Goal: Book appointment/travel/reservation

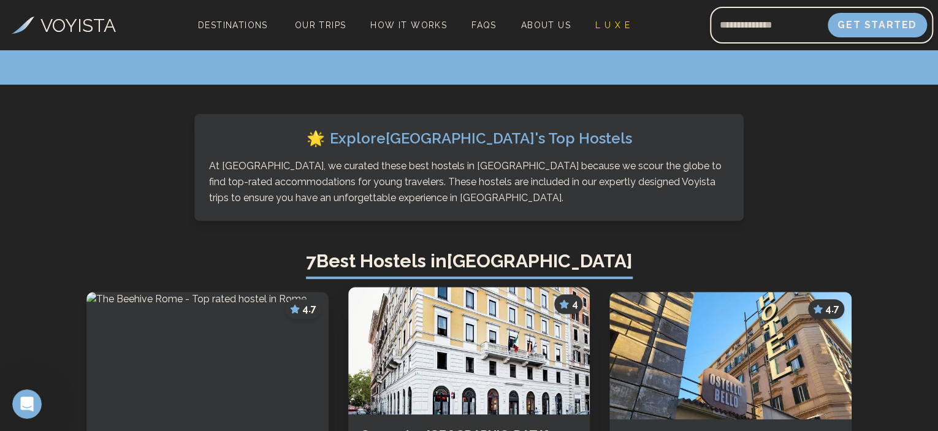
scroll to position [307, 0]
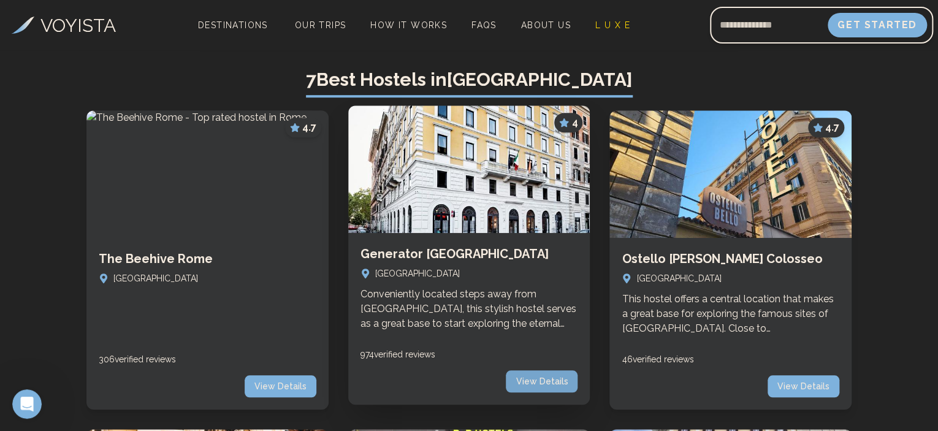
click at [577, 390] on span "View Details" at bounding box center [542, 381] width 72 height 22
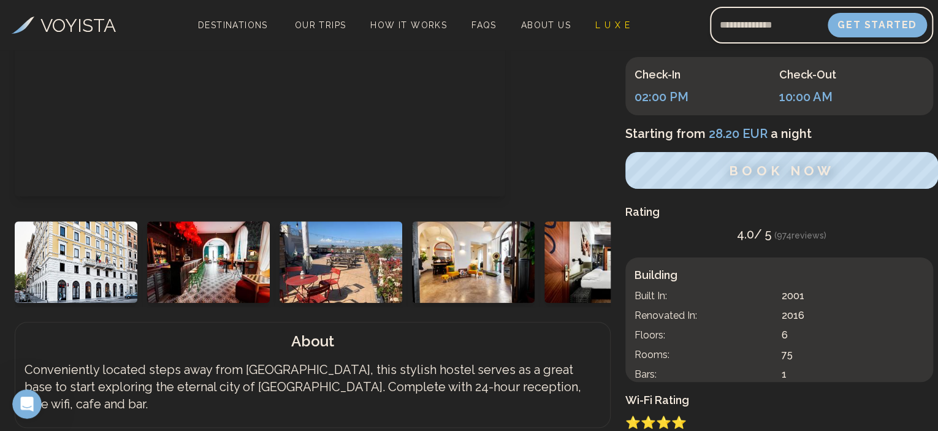
scroll to position [307, 0]
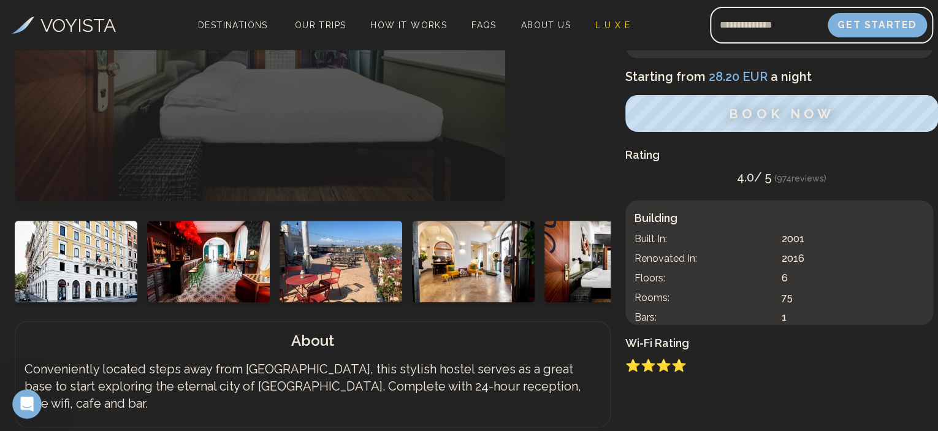
click at [558, 275] on div at bounding box center [313, 258] width 596 height 96
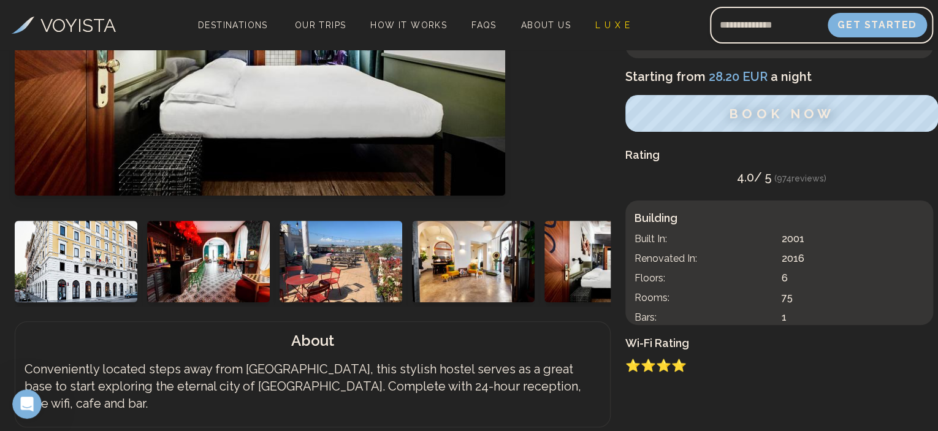
click at [565, 235] on img at bounding box center [605, 262] width 123 height 82
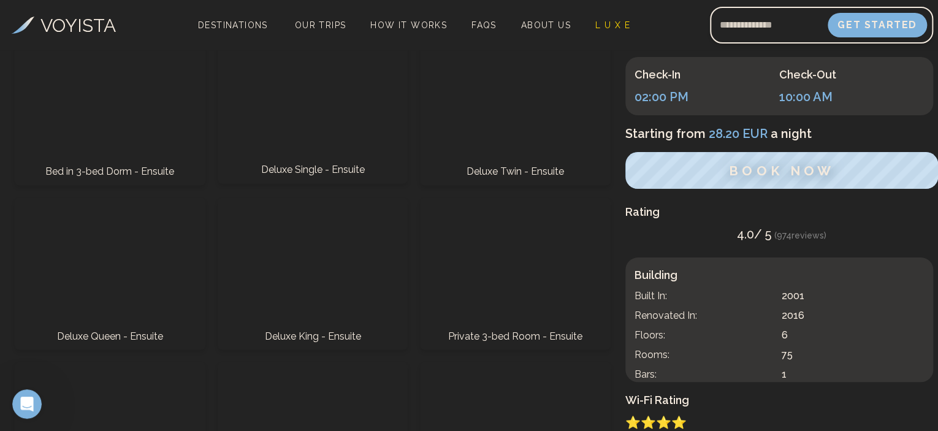
scroll to position [1042, 0]
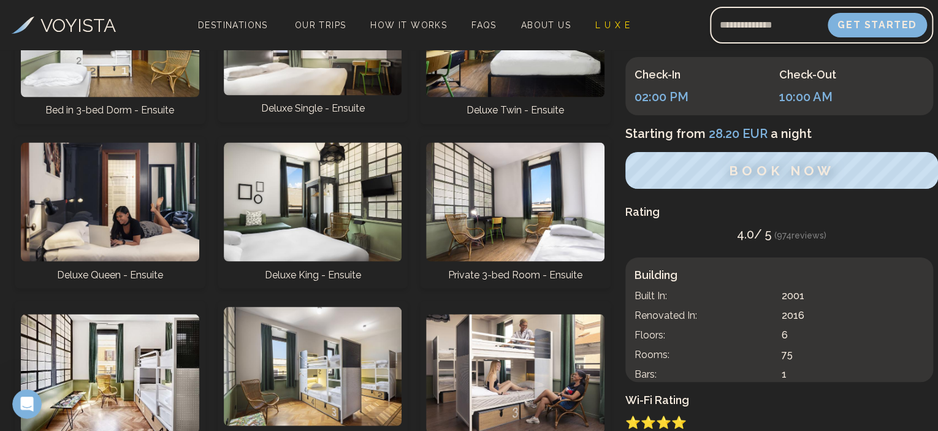
click at [339, 95] on img at bounding box center [313, 35] width 178 height 119
click at [333, 116] on h3 "Deluxe Single - Ensuite" at bounding box center [313, 108] width 104 height 15
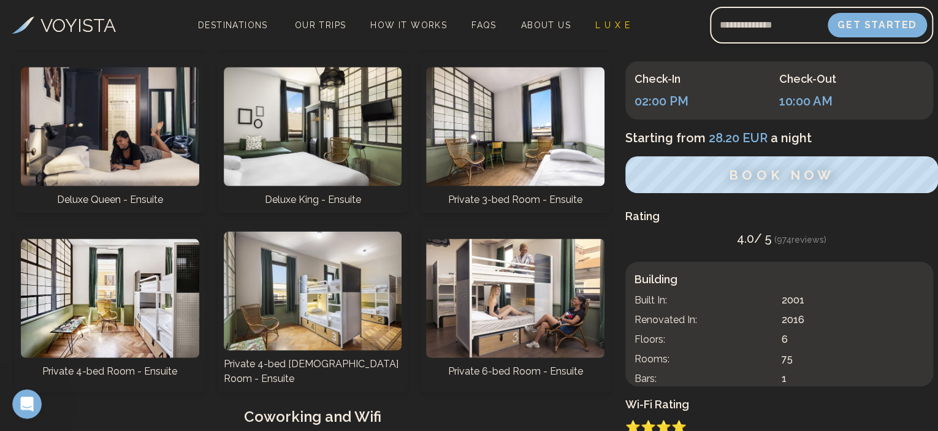
scroll to position [1103, 0]
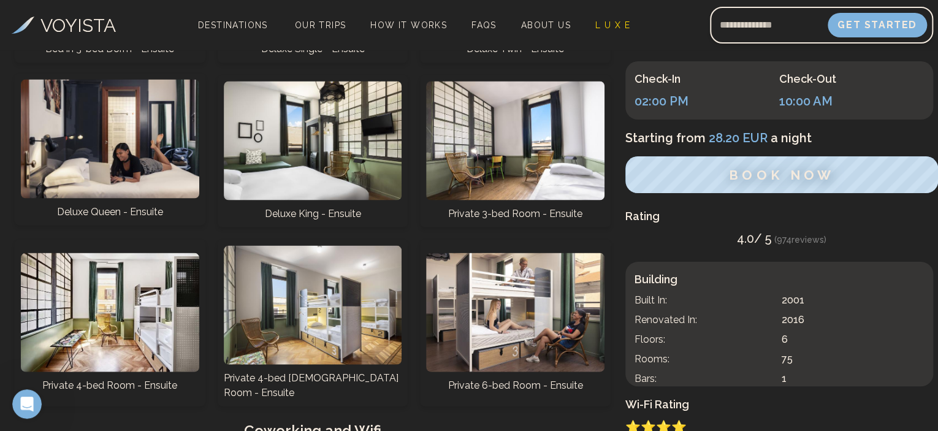
click at [118, 198] on img at bounding box center [110, 138] width 178 height 119
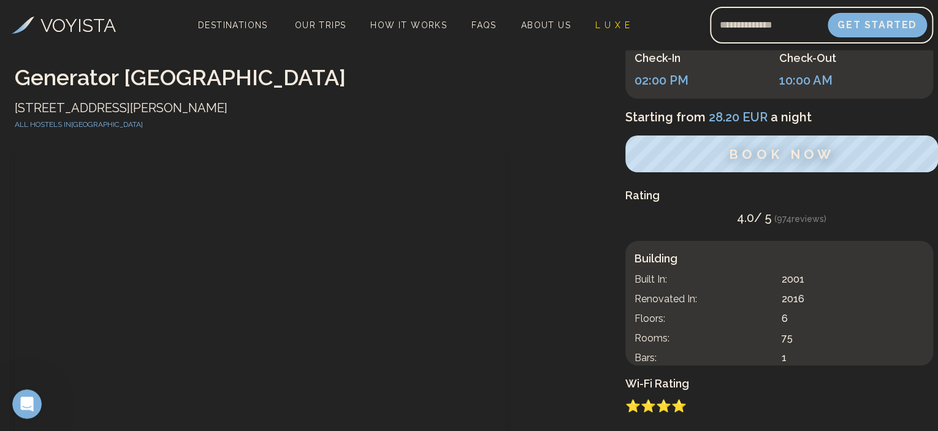
scroll to position [0, 0]
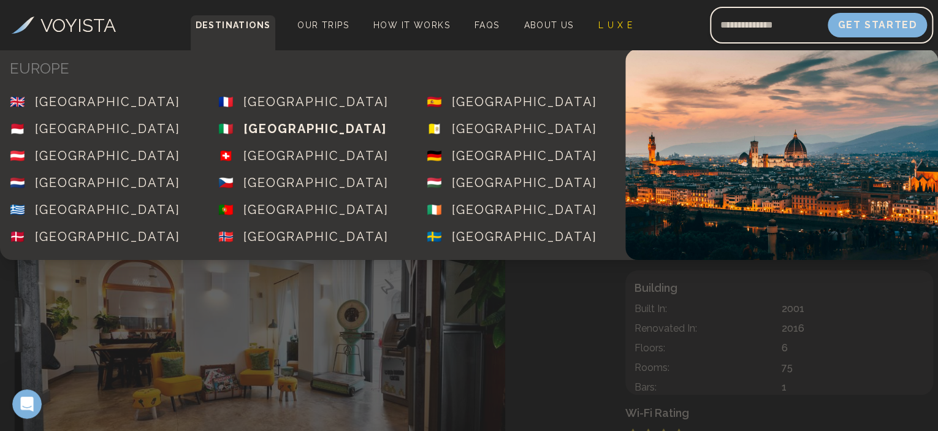
click at [264, 122] on div "[GEOGRAPHIC_DATA]" at bounding box center [314, 128] width 143 height 17
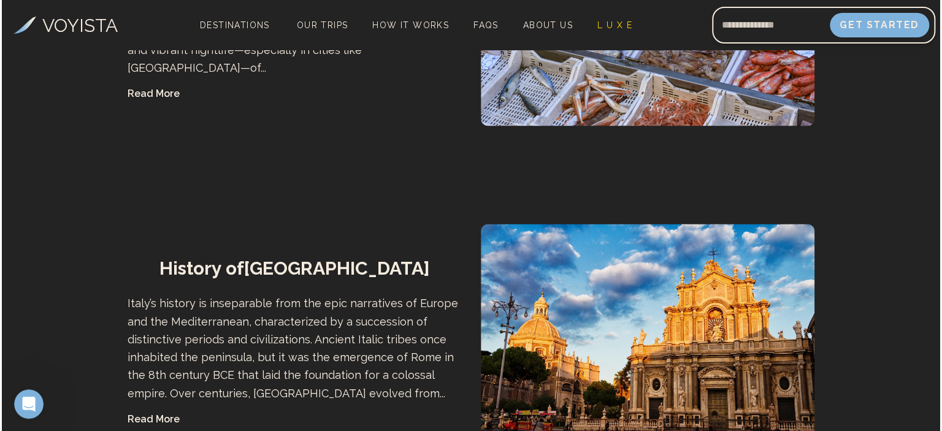
scroll to position [674, 0]
